Goal: Ask a question

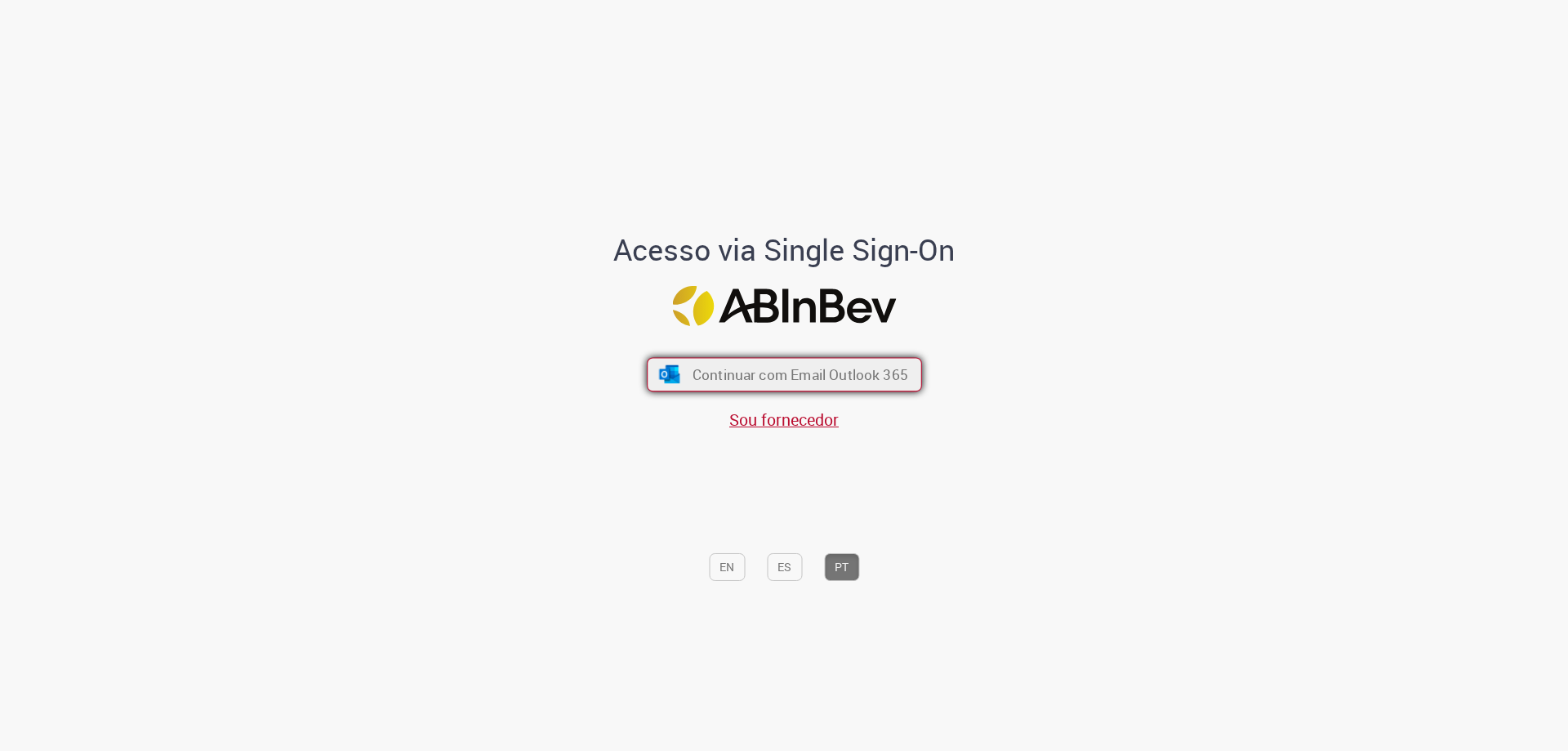
click at [772, 374] on span "Continuar com Email Outlook 365" at bounding box center [799, 374] width 216 height 19
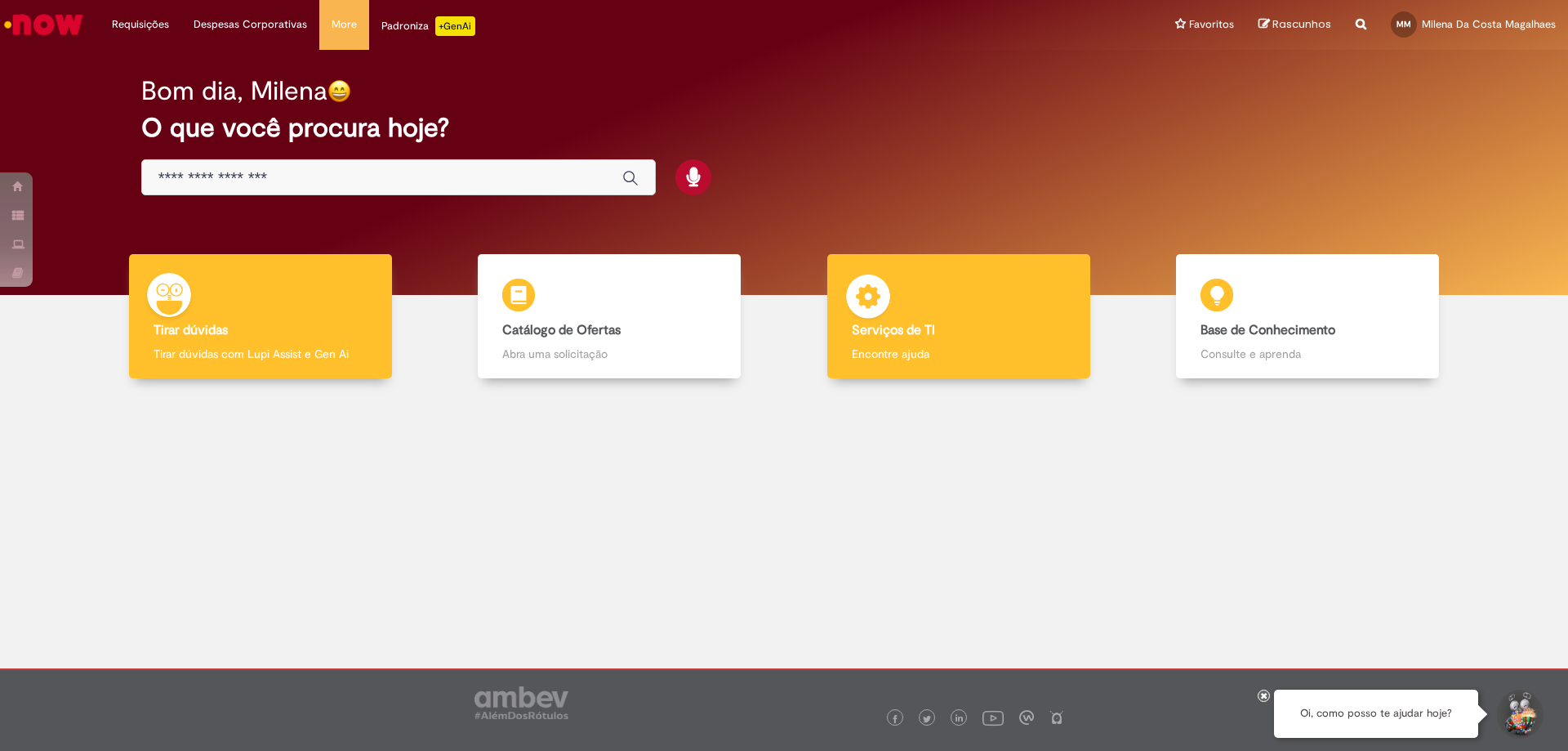
click at [947, 350] on p "Encontre ajuda" at bounding box center [958, 354] width 214 height 17
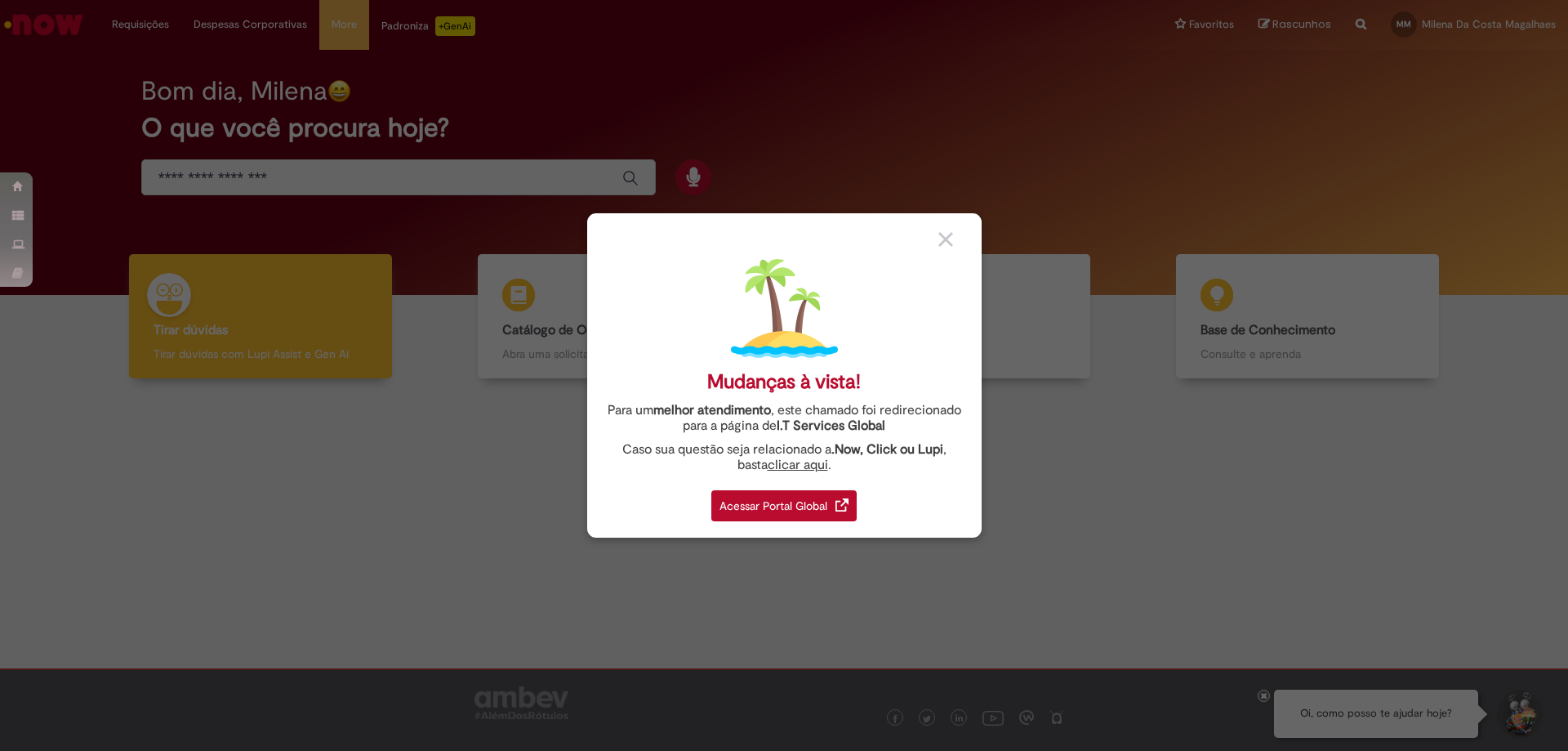
click at [788, 507] on div "Acessar Portal Global" at bounding box center [784, 505] width 145 height 31
